Goal: Information Seeking & Learning: Learn about a topic

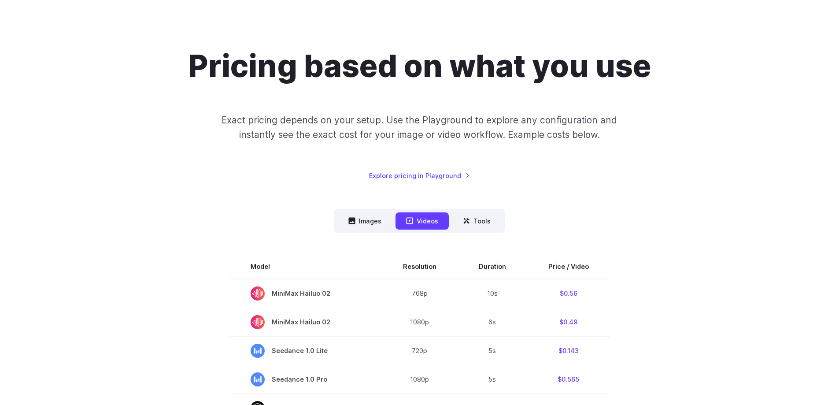
drag, startPoint x: 347, startPoint y: 210, endPoint x: 352, endPoint y: 222, distance: 13.4
click at [347, 210] on nav "Images Videos Tools ****** ****** *****" at bounding box center [419, 221] width 170 height 24
click at [353, 231] on nav "Images Videos Tools ****** ****** *****" at bounding box center [419, 221] width 170 height 24
drag, startPoint x: 354, startPoint y: 229, endPoint x: 359, endPoint y: 227, distance: 5.3
click at [359, 227] on button "Images" at bounding box center [365, 220] width 54 height 17
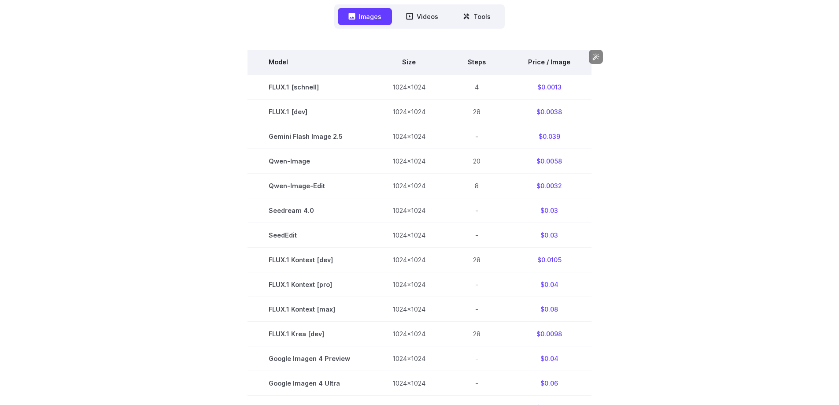
scroll to position [264, 0]
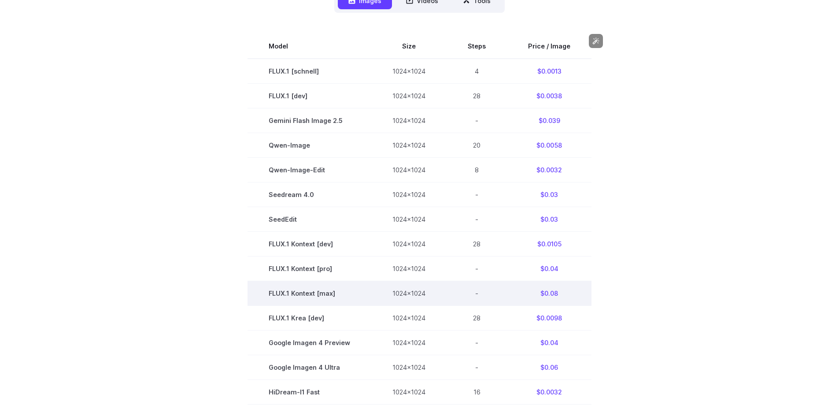
click at [318, 296] on td "FLUX.1 Kontext [max]" at bounding box center [309, 293] width 124 height 25
click at [549, 293] on td "$0.08" at bounding box center [549, 293] width 85 height 25
click at [578, 285] on td "$0.08" at bounding box center [549, 293] width 85 height 25
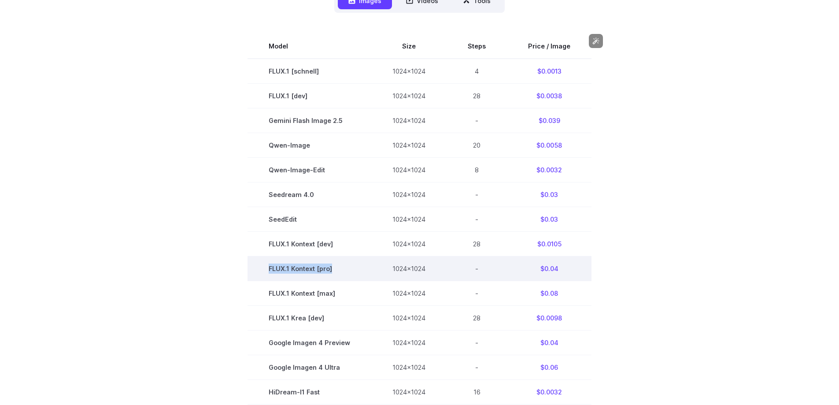
drag, startPoint x: 335, startPoint y: 269, endPoint x: 271, endPoint y: 269, distance: 63.8
click at [271, 269] on td "FLUX.1 Kontext [pro]" at bounding box center [309, 268] width 124 height 25
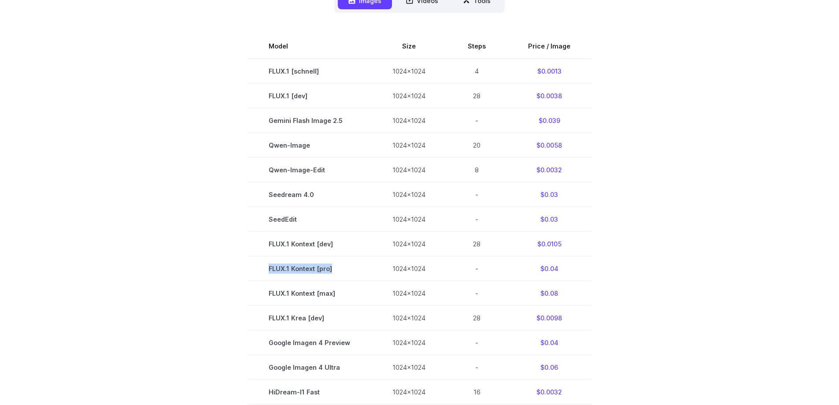
copy td "FLUX.1 Kontext [pro]"
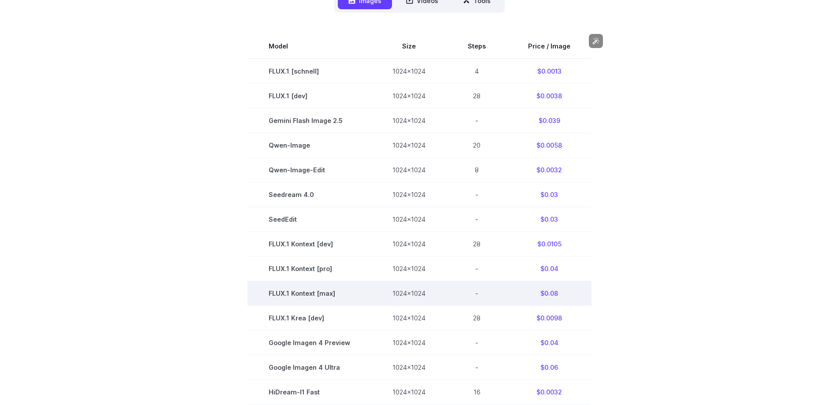
click at [444, 297] on td "1024x1024" at bounding box center [408, 293] width 75 height 25
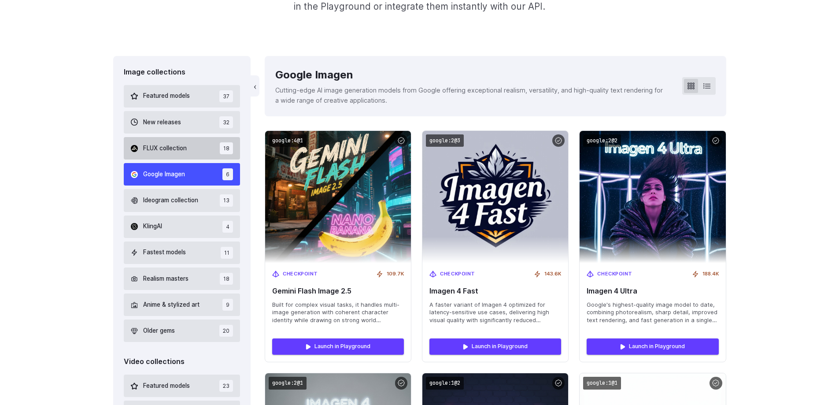
click at [181, 148] on span "FLUX collection" at bounding box center [165, 149] width 44 height 10
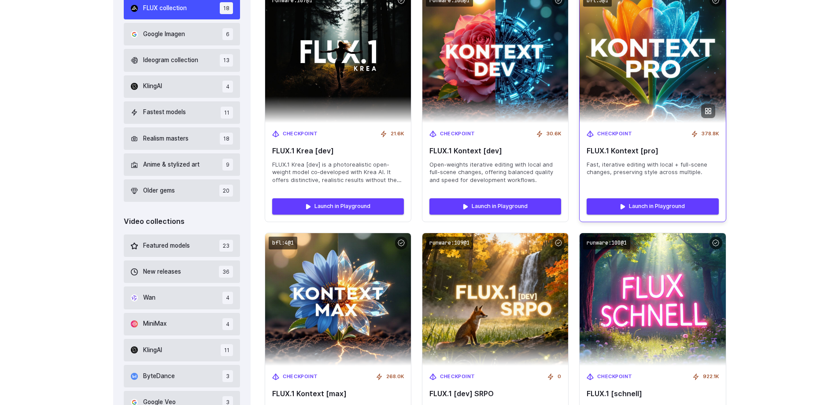
scroll to position [298, 0]
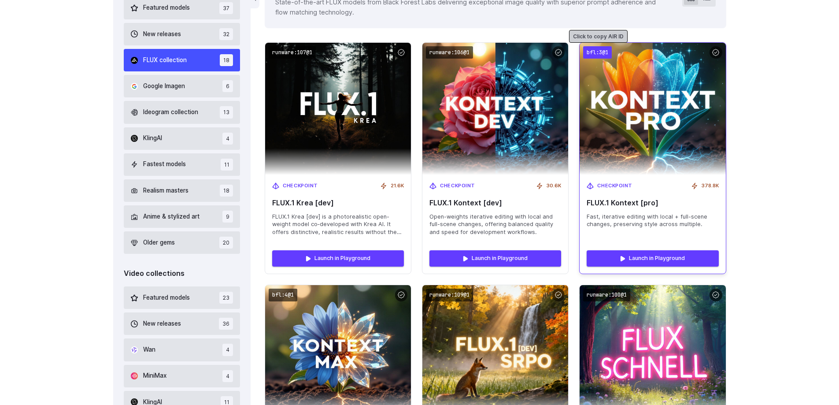
click at [590, 54] on code "bfl:3@1" at bounding box center [597, 52] width 29 height 13
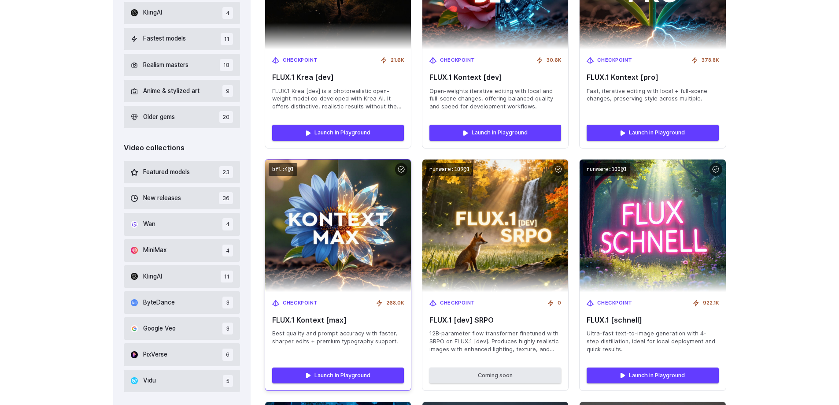
scroll to position [430, 0]
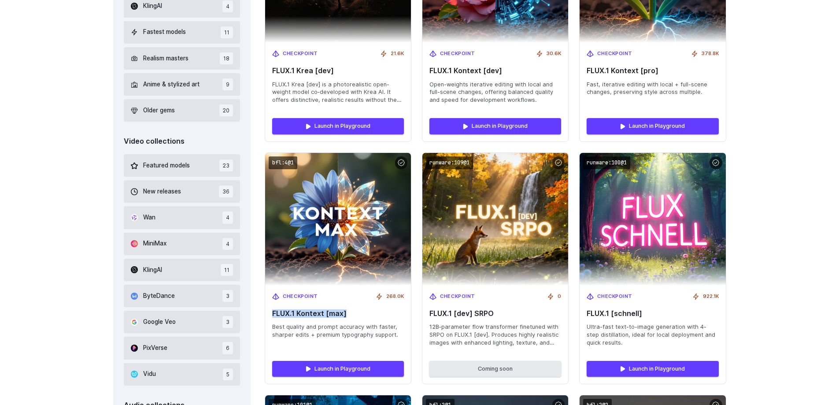
drag, startPoint x: 350, startPoint y: 316, endPoint x: 262, endPoint y: 313, distance: 88.6
copy span "FLUX.1 Kontext [max]"
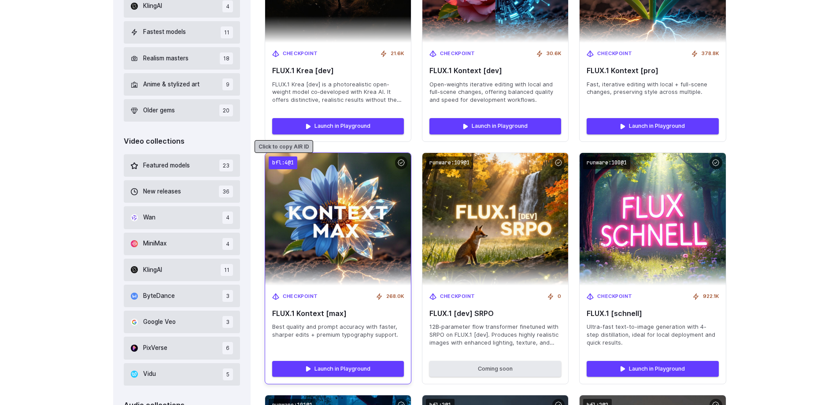
click at [273, 161] on code "bfl:4@1" at bounding box center [283, 162] width 29 height 13
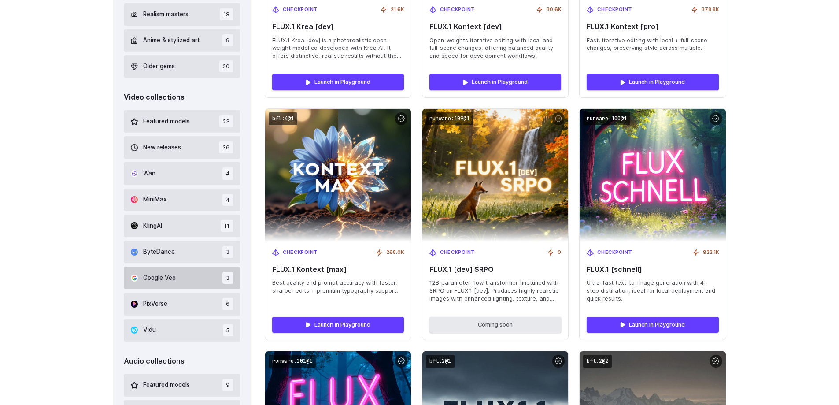
click at [186, 275] on button "Google Veo 3" at bounding box center [182, 277] width 117 height 22
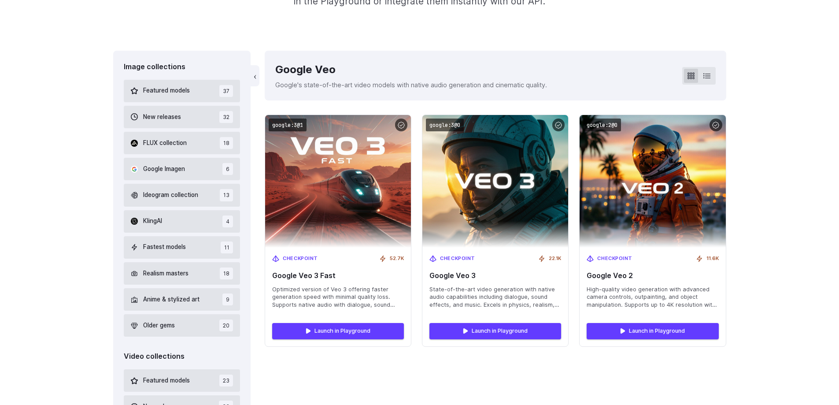
scroll to position [210, 0]
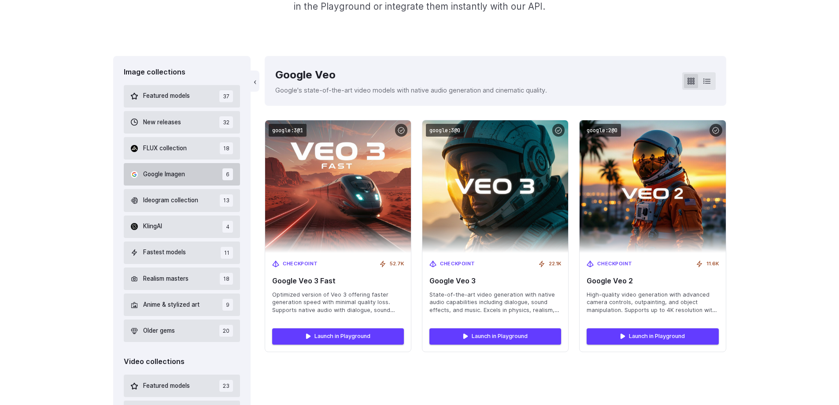
click at [195, 170] on button "Google Imagen 6" at bounding box center [182, 174] width 117 height 22
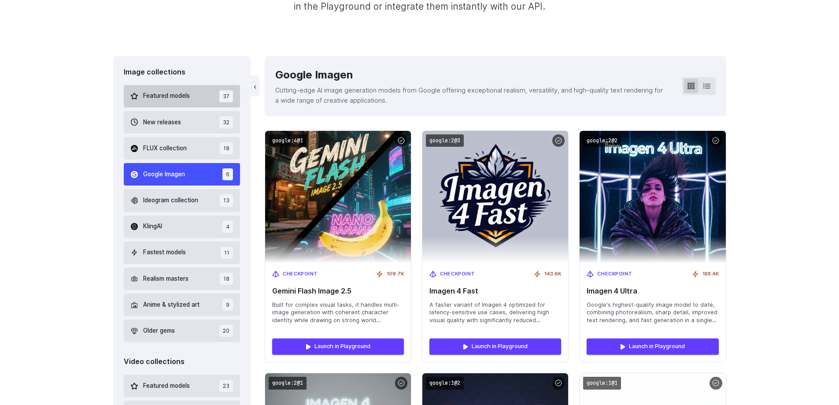
click at [192, 97] on button "Featured models 37" at bounding box center [182, 96] width 117 height 22
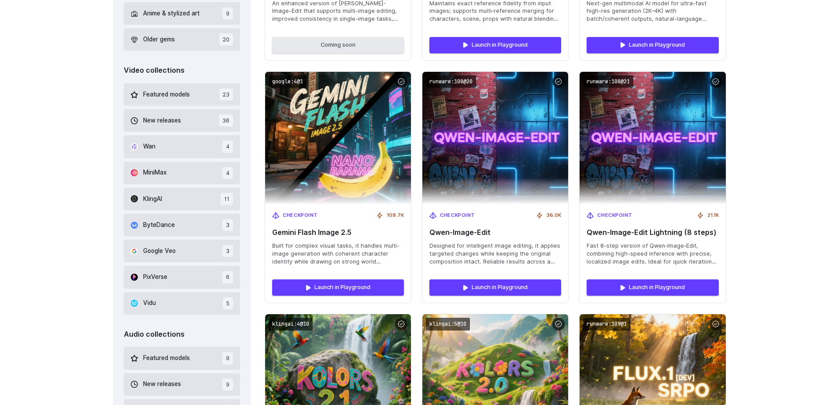
scroll to position [518, 0]
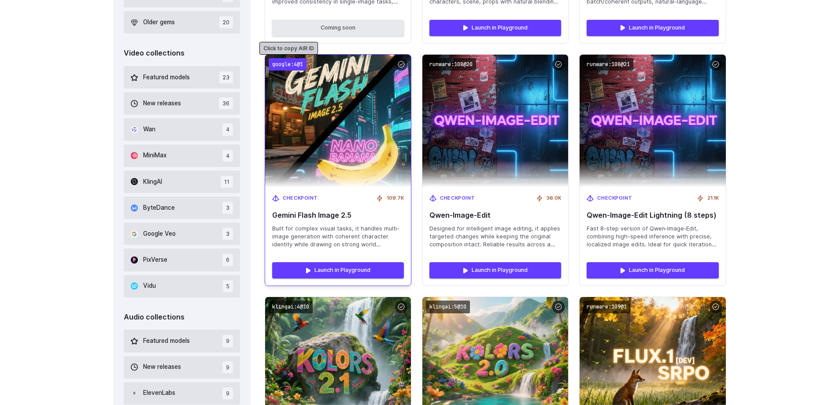
click at [290, 64] on code "google:4@1" at bounding box center [288, 64] width 38 height 13
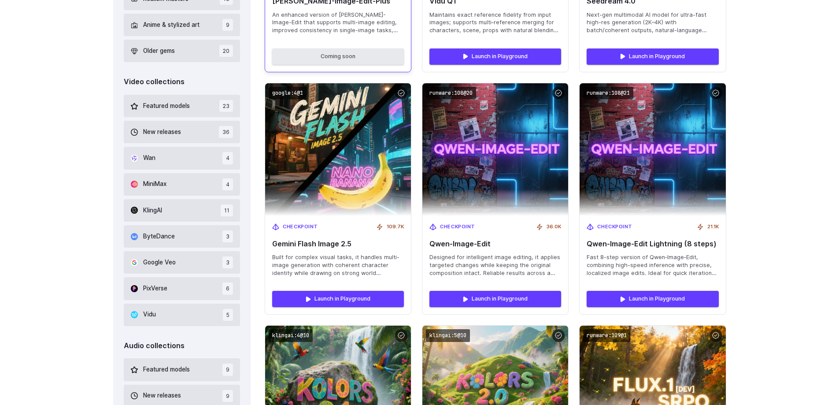
scroll to position [474, 0]
